Goal: Task Accomplishment & Management: Use online tool/utility

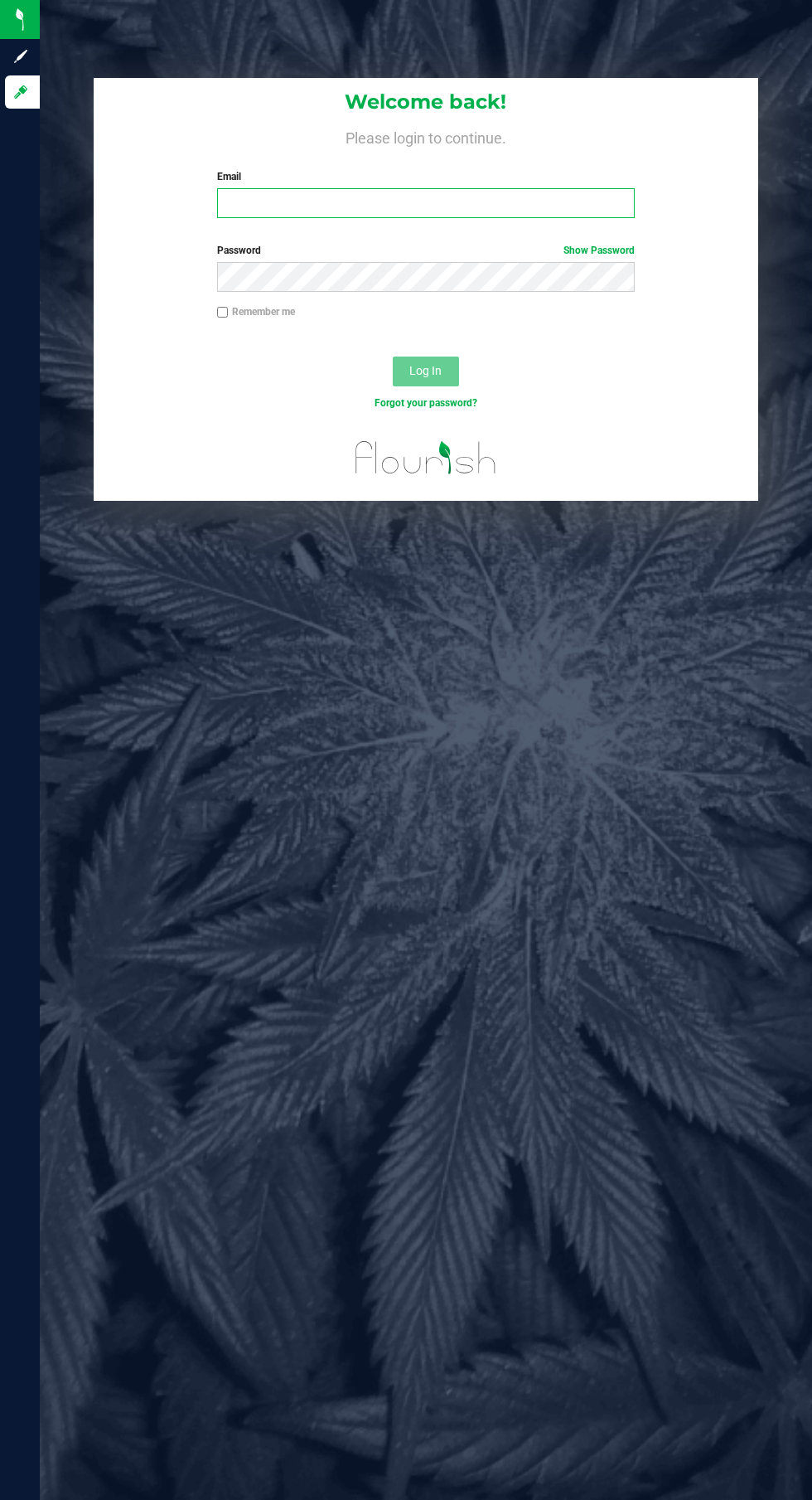
click at [291, 203] on input "Email" at bounding box center [426, 203] width 417 height 30
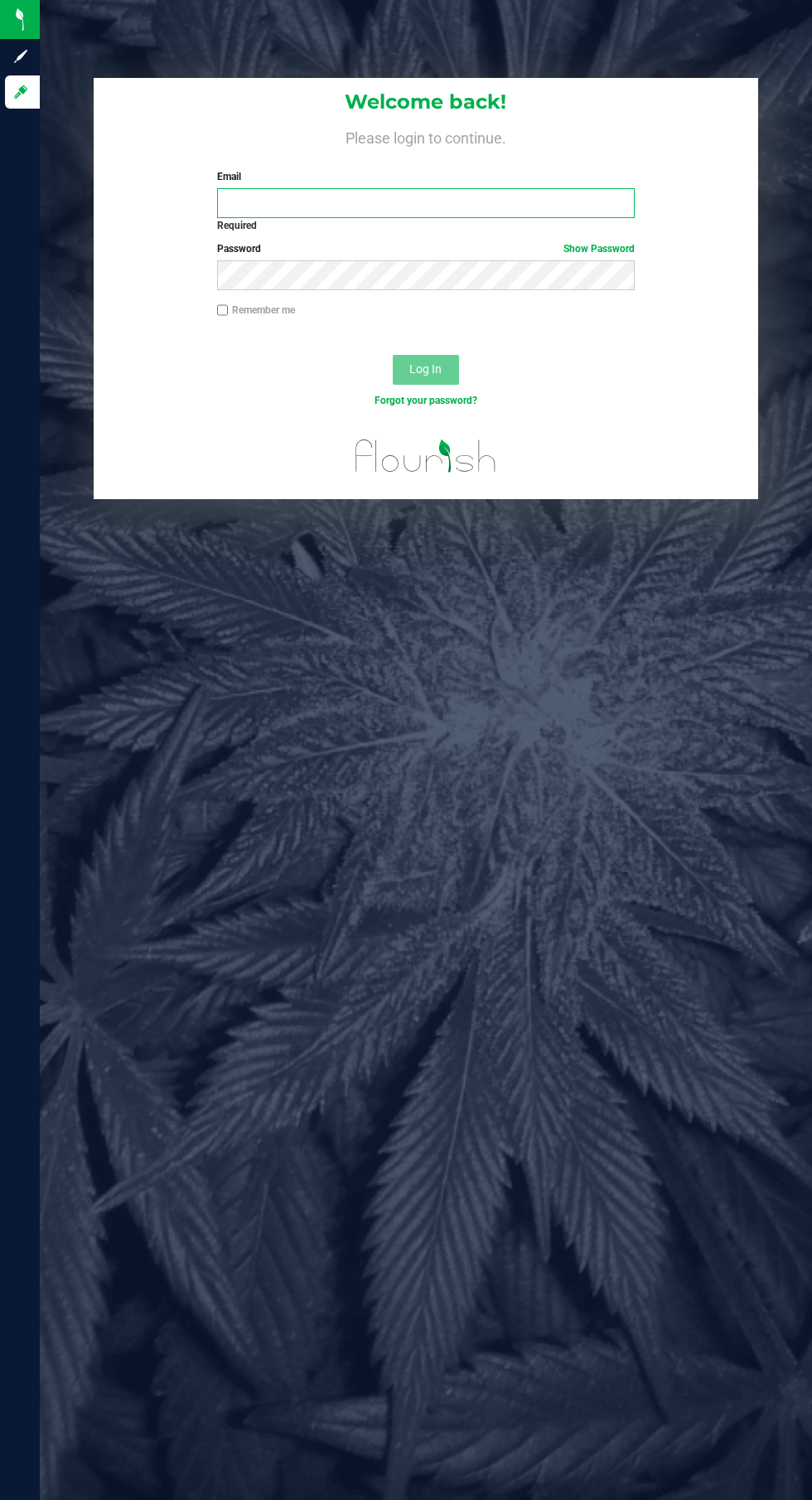
type input "[EMAIL_ADDRESS][DOMAIN_NAME]"
click at [393, 355] on button "Log In" at bounding box center [426, 370] width 66 height 30
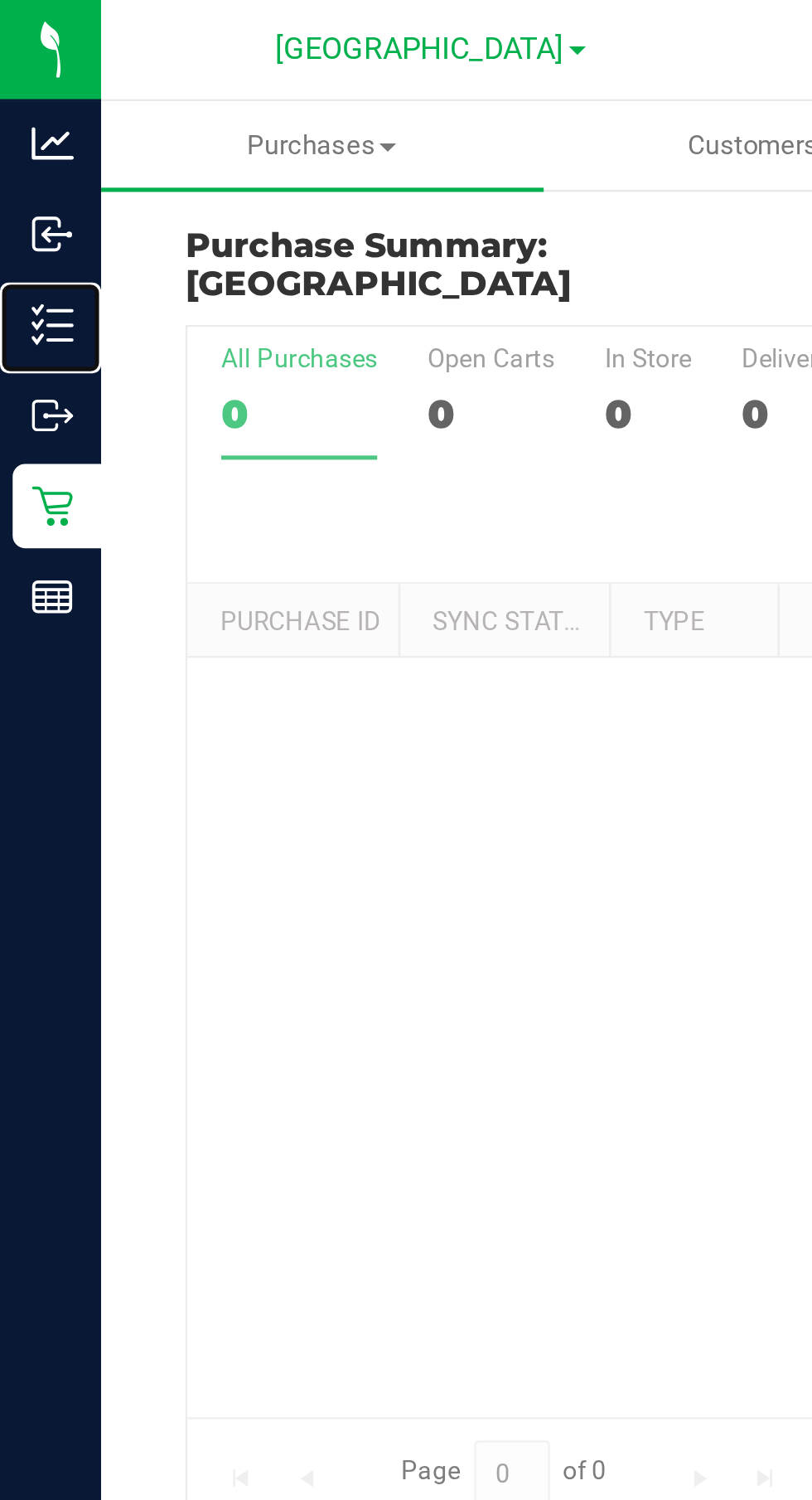
click at [22, 125] on icon at bounding box center [20, 127] width 17 height 17
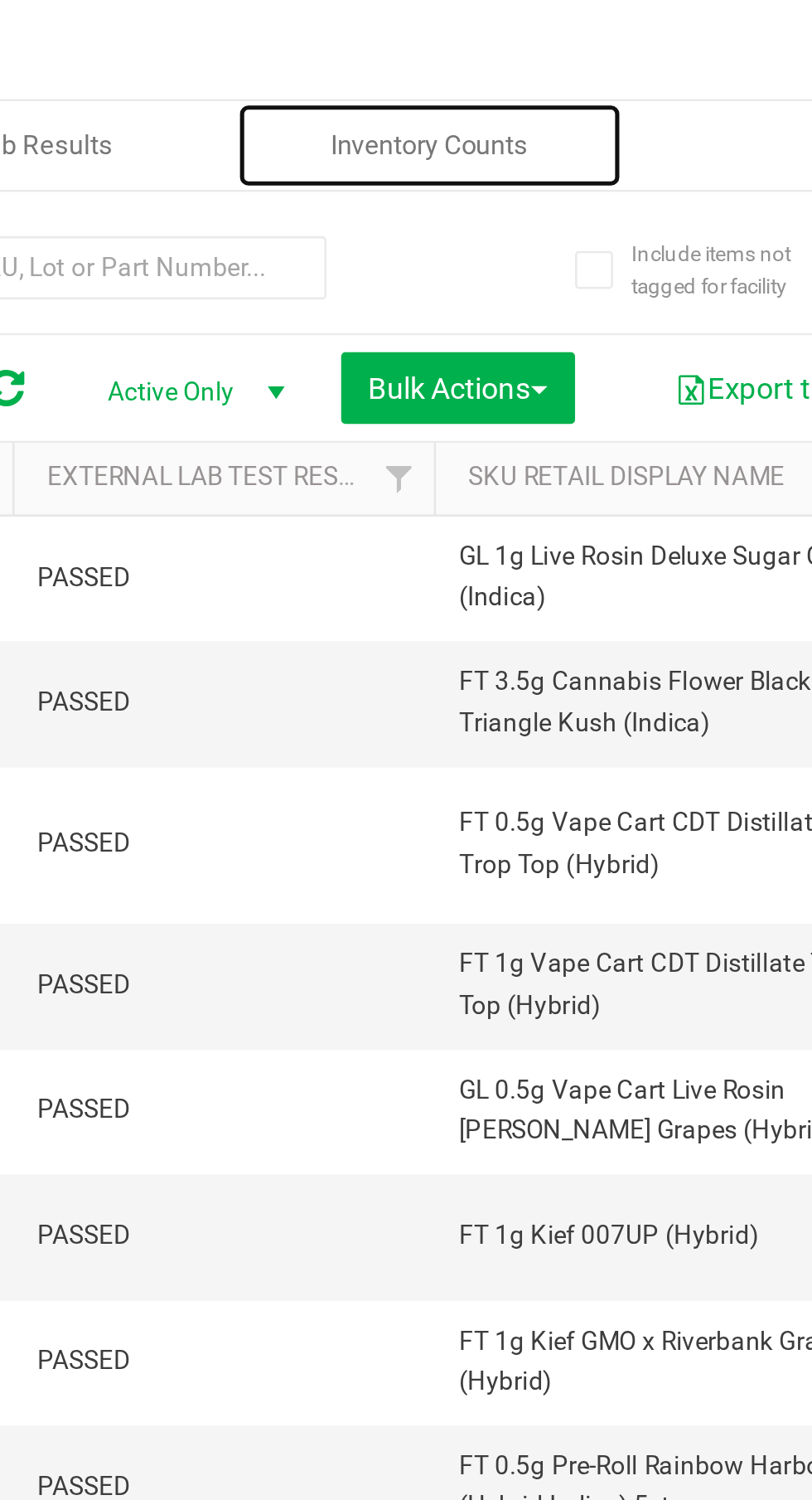
click at [411, 51] on span "Inventory Counts" at bounding box center [420, 57] width 123 height 15
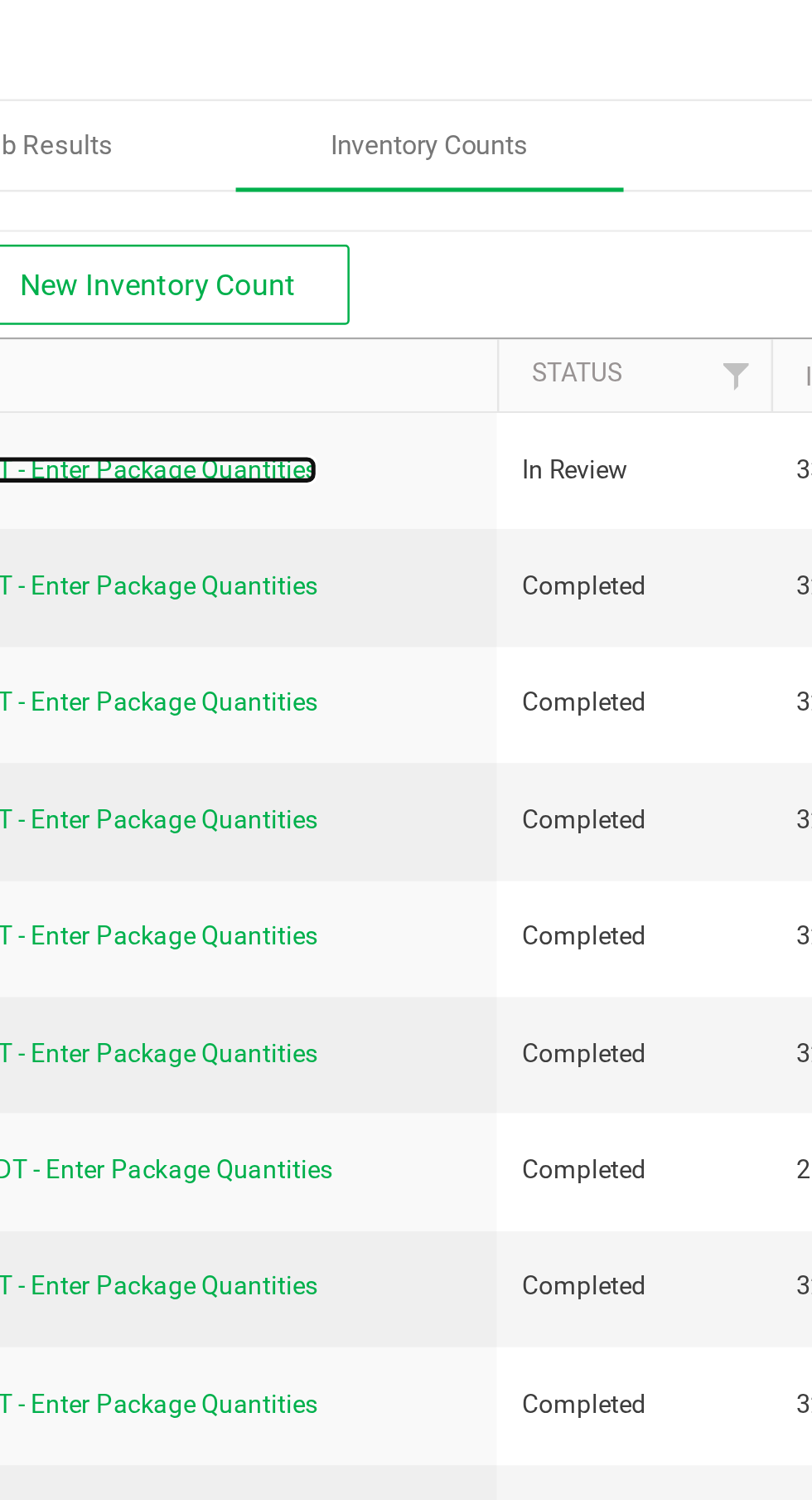
click at [302, 179] on link "[DATE] 8:17 PM EDT - Enter Package Quantities" at bounding box center [271, 184] width 210 height 11
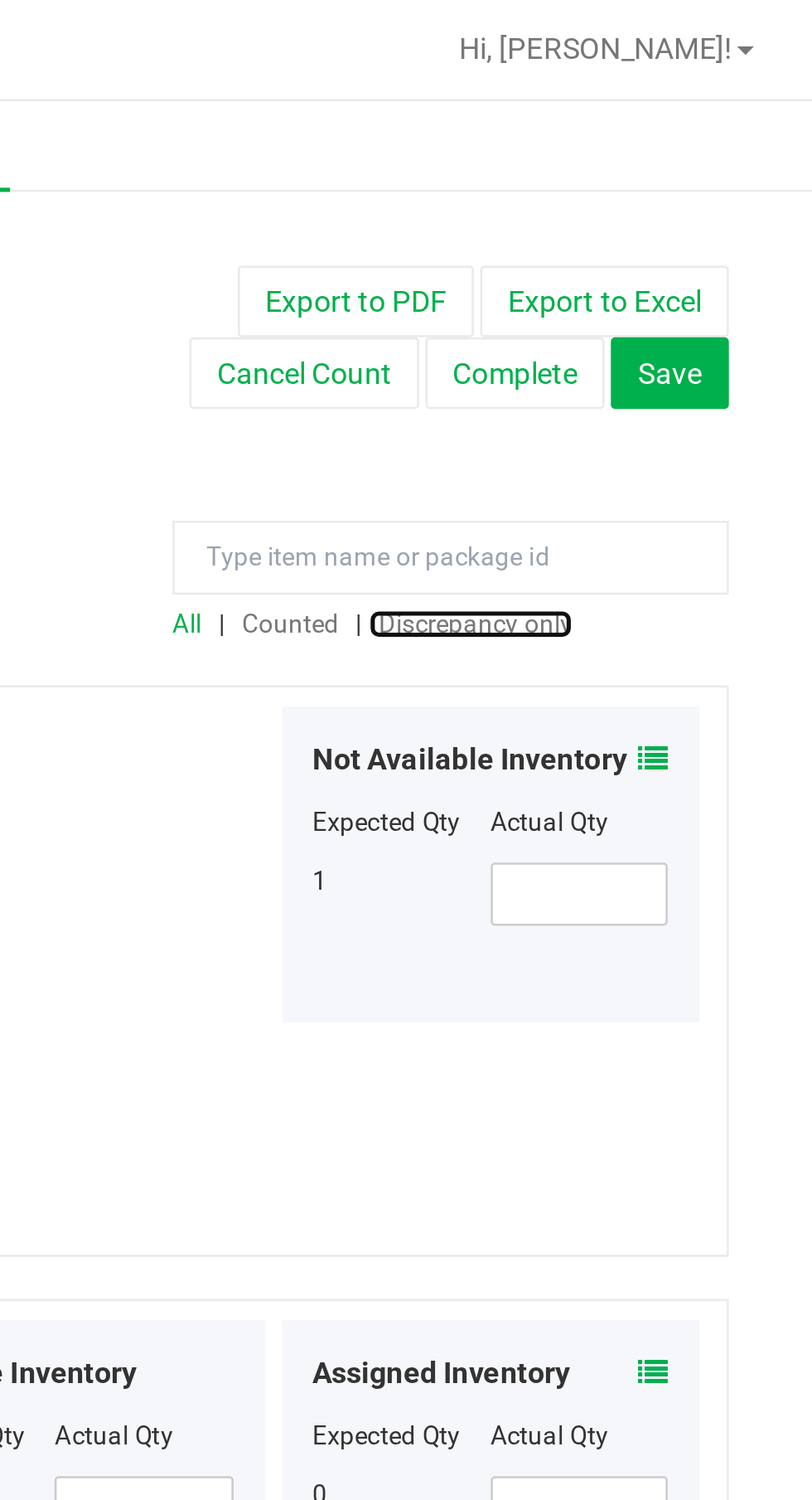
click at [679, 247] on span "Discrepancy only" at bounding box center [680, 245] width 77 height 11
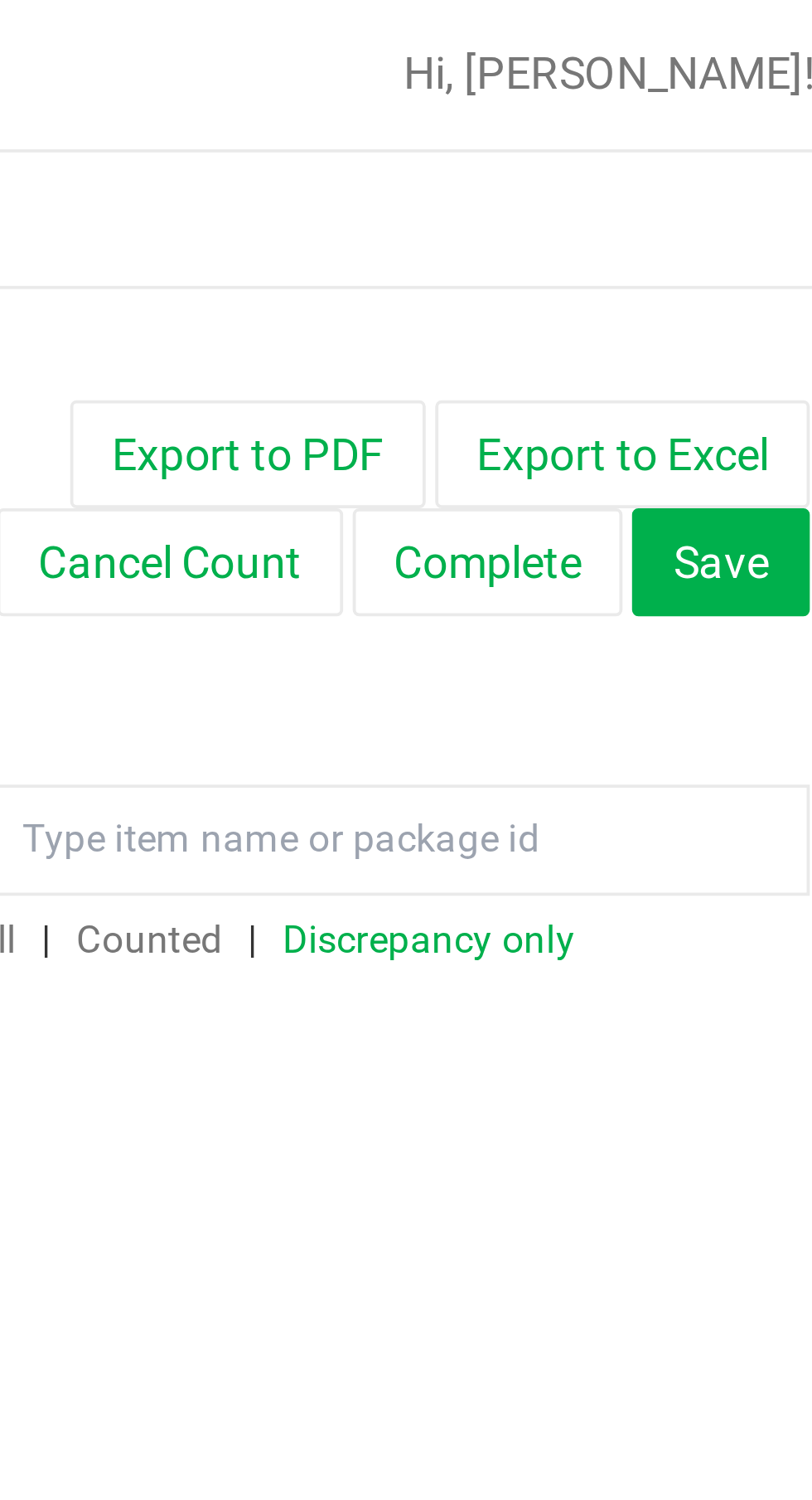
click at [689, 149] on button "Complete" at bounding box center [695, 147] width 70 height 28
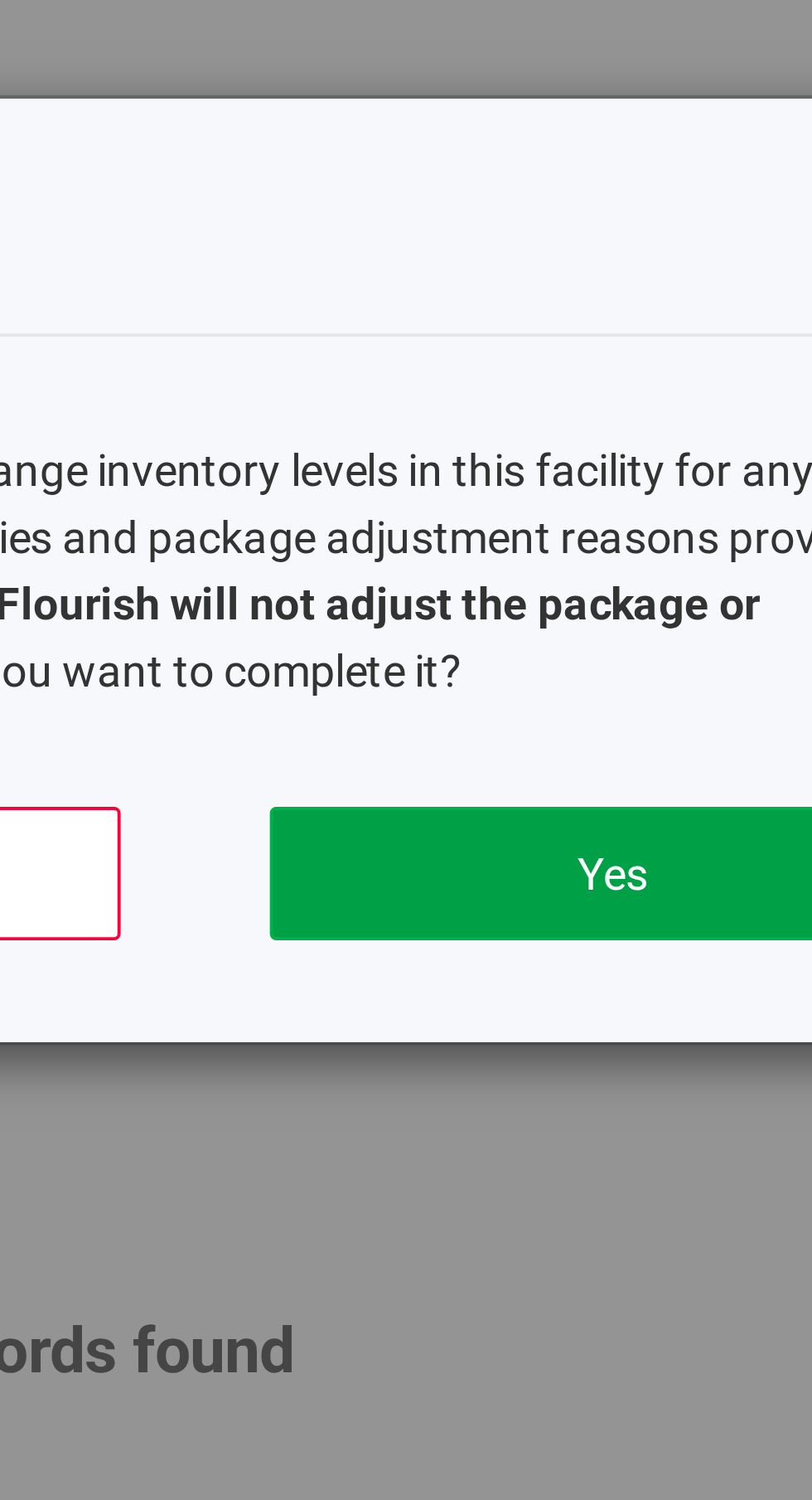
click at [537, 222] on button "Yes" at bounding box center [550, 228] width 178 height 35
